Goal: Task Accomplishment & Management: Manage account settings

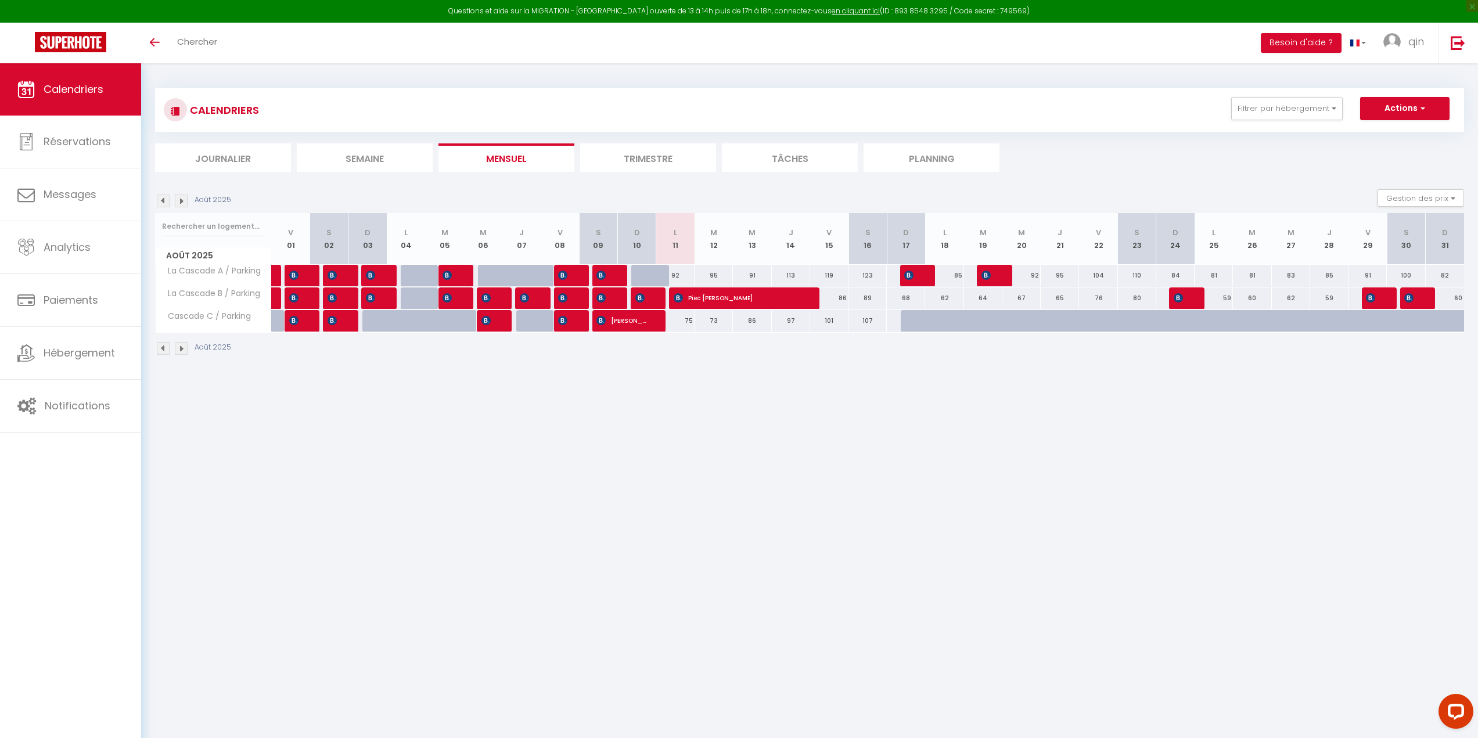
click at [677, 275] on div "92" at bounding box center [675, 275] width 38 height 21
type input "92"
type input "Lun 11 Août 2025"
type input "[DATE]"
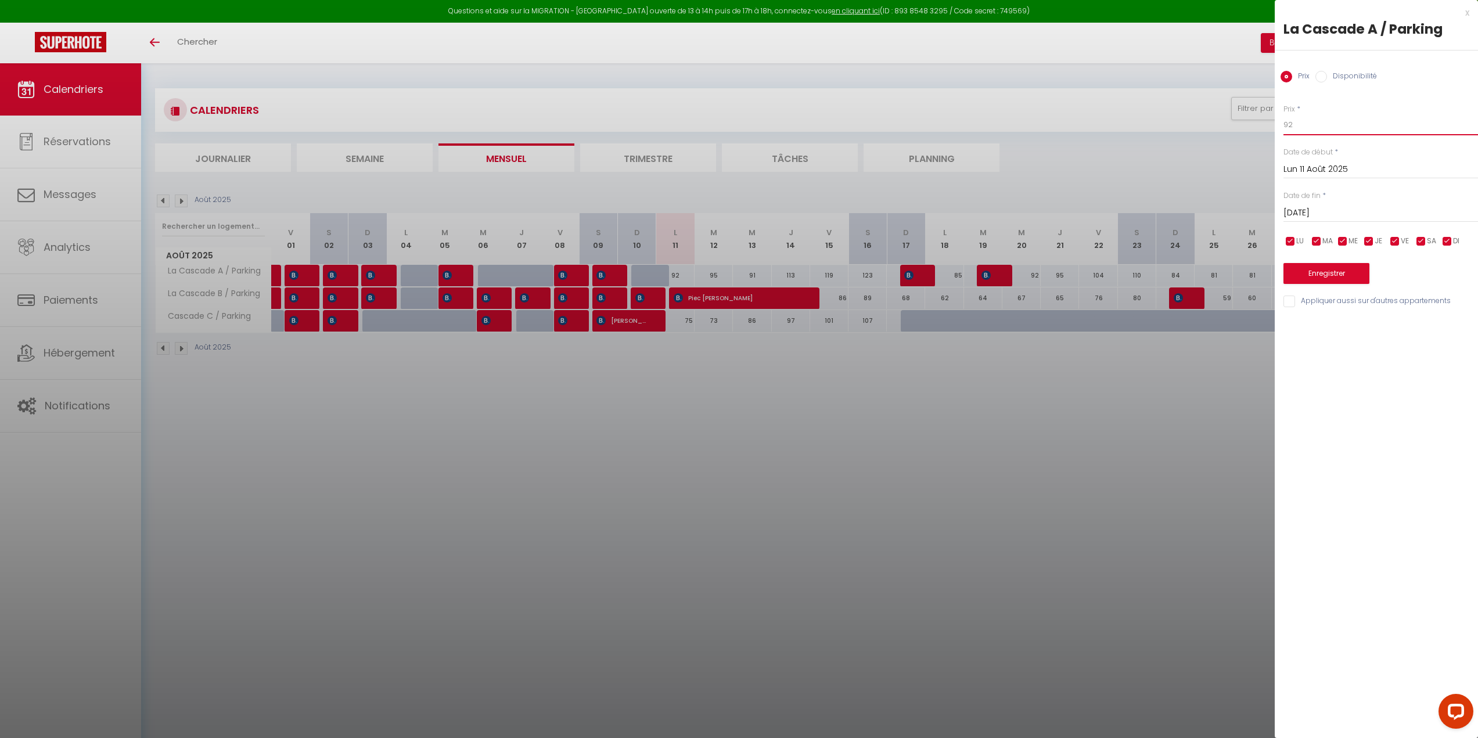
click at [1305, 115] on input "92" at bounding box center [1381, 124] width 195 height 21
type input "9"
type input "88"
click at [1326, 279] on button "Enregistrer" at bounding box center [1327, 273] width 86 height 21
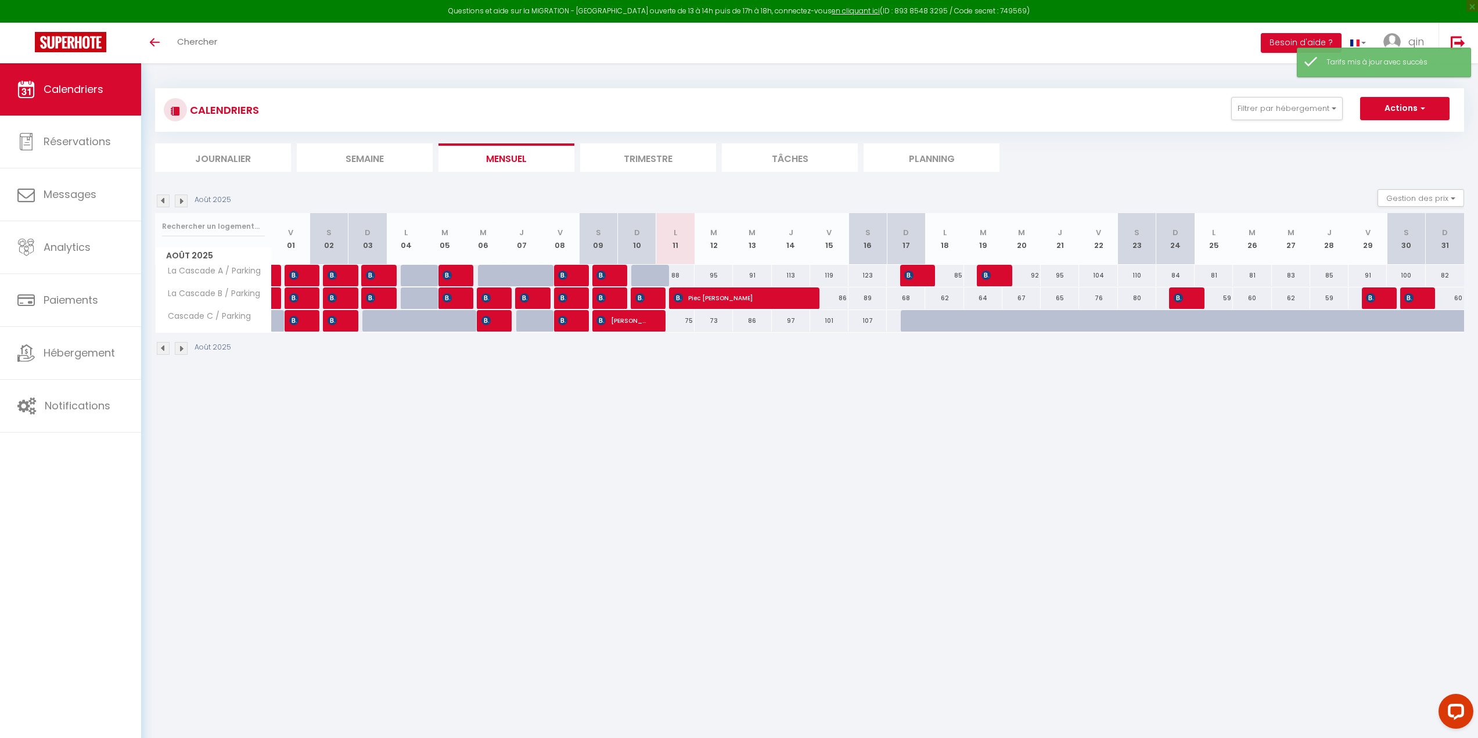
click at [689, 323] on div "75" at bounding box center [675, 320] width 38 height 21
type input "75"
type input "Lun 11 Août 2025"
type input "[DATE]"
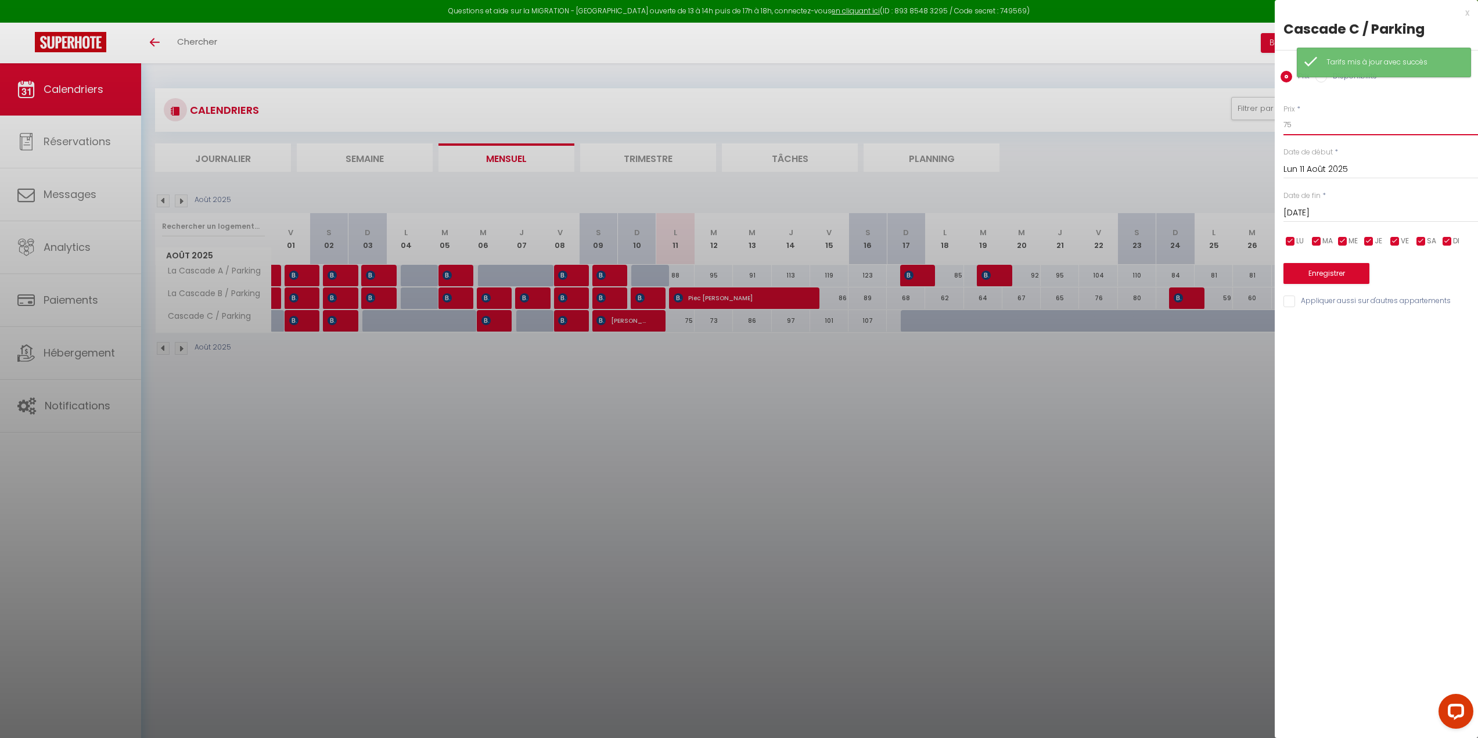
click at [1299, 129] on input "75" at bounding box center [1381, 124] width 195 height 21
type input "70"
click at [1320, 271] on button "Enregistrer" at bounding box center [1327, 273] width 86 height 21
